Goal: Task Accomplishment & Management: Use online tool/utility

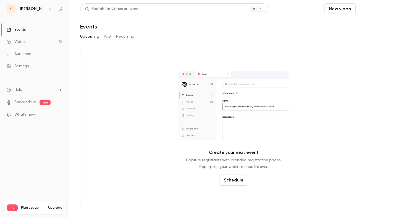
click at [367, 9] on button "Schedule" at bounding box center [372, 8] width 29 height 11
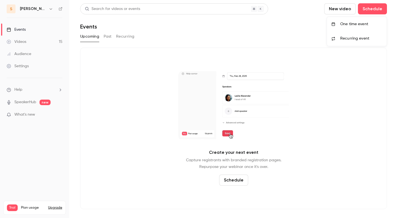
click at [349, 40] on span "Recurring event" at bounding box center [354, 39] width 29 height 6
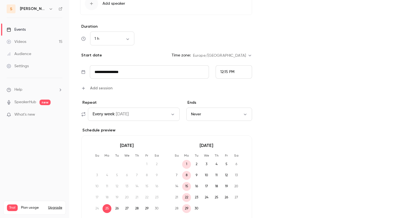
scroll to position [253, 0]
